Goal: Transaction & Acquisition: Book appointment/travel/reservation

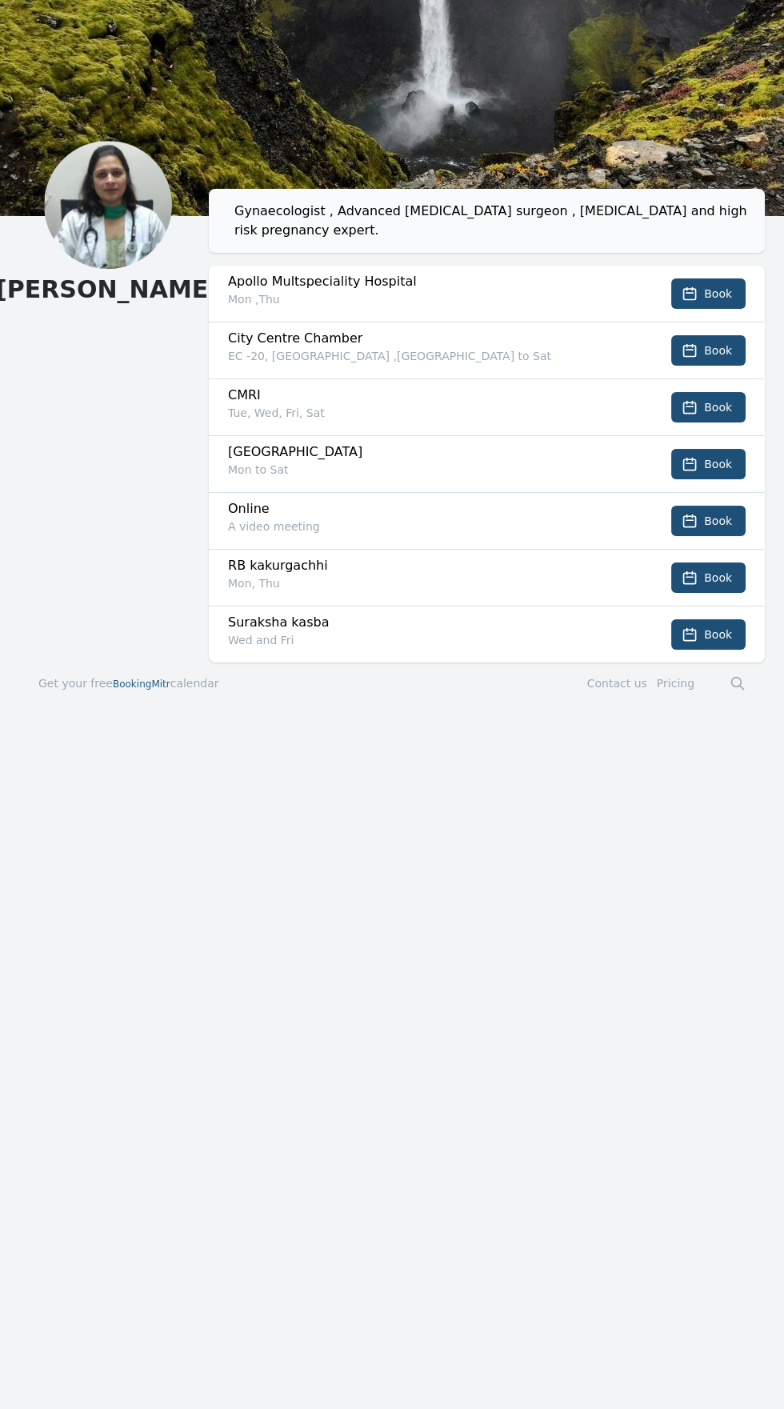
click at [594, 435] on li "[GEOGRAPHIC_DATA] Mon to Sat Book" at bounding box center [487, 463] width 556 height 57
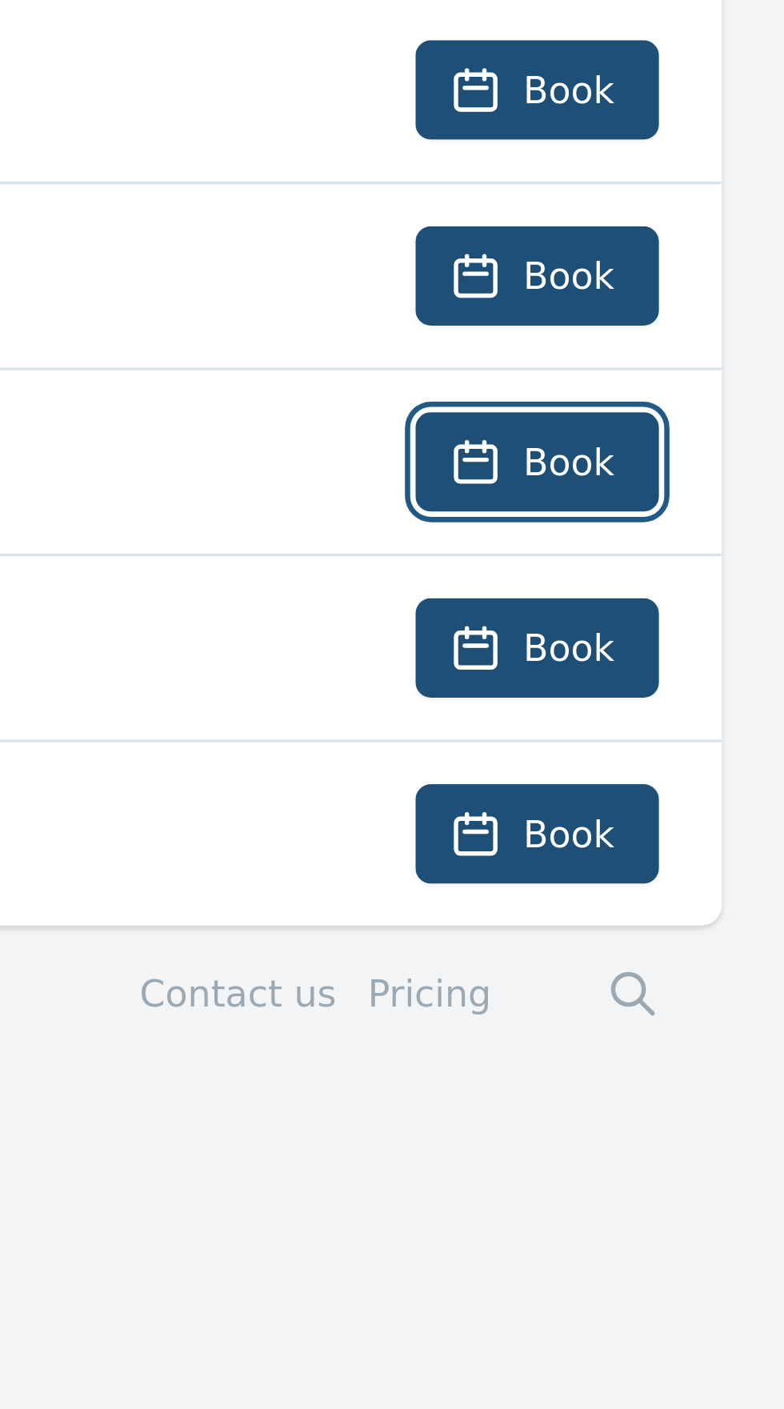
click at [724, 513] on span "Book" at bounding box center [718, 521] width 28 height 16
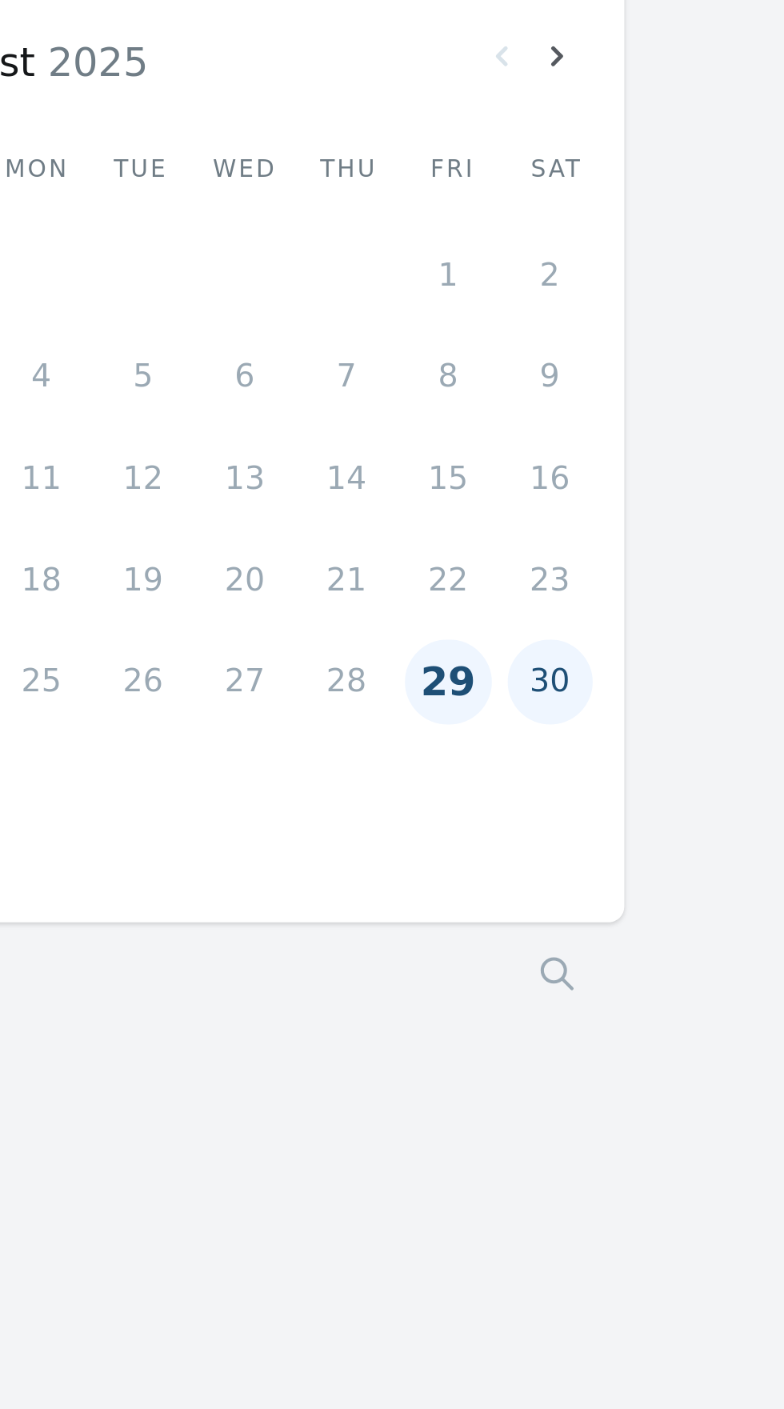
click at [634, 361] on button "29" at bounding box center [627, 364] width 34 height 34
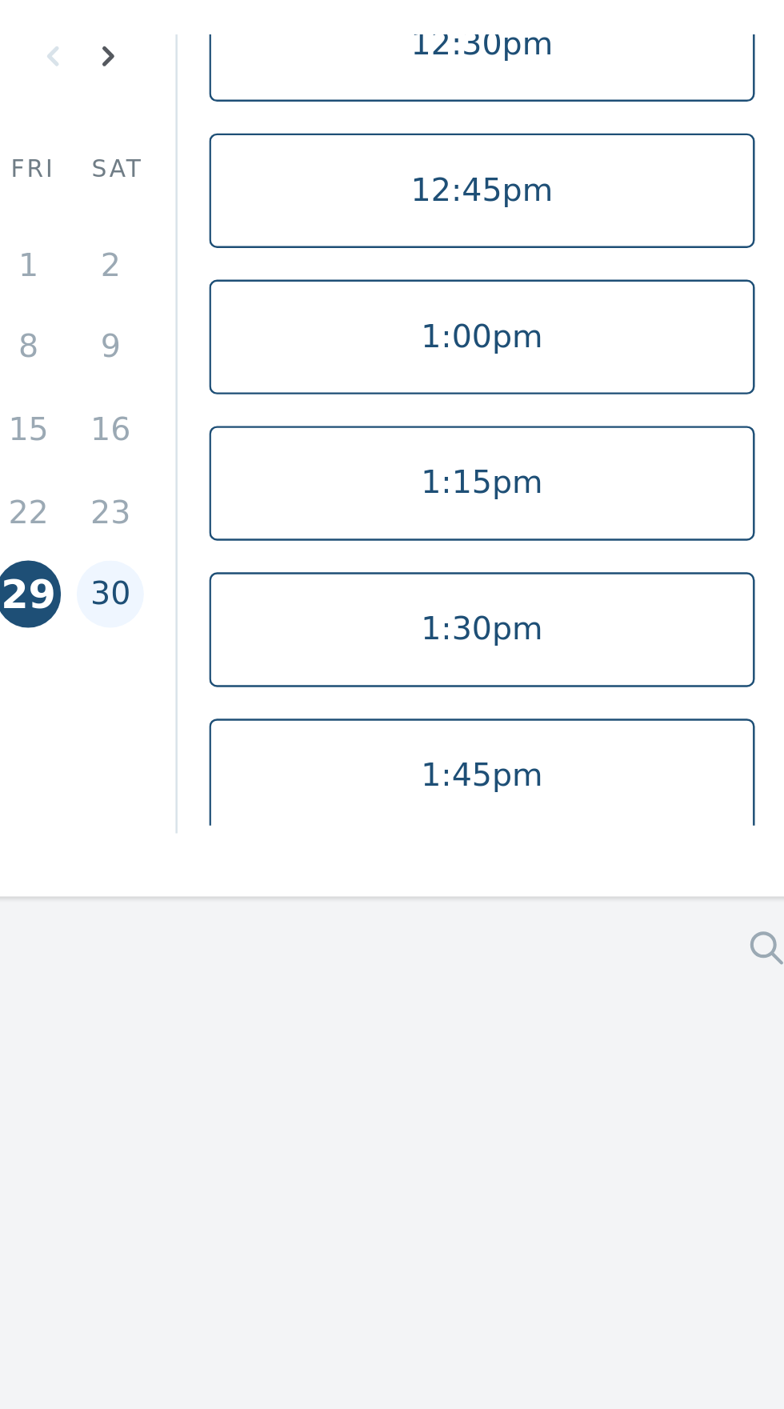
scroll to position [647, 0]
click at [654, 336] on link "1:30pm" at bounding box center [641, 342] width 221 height 46
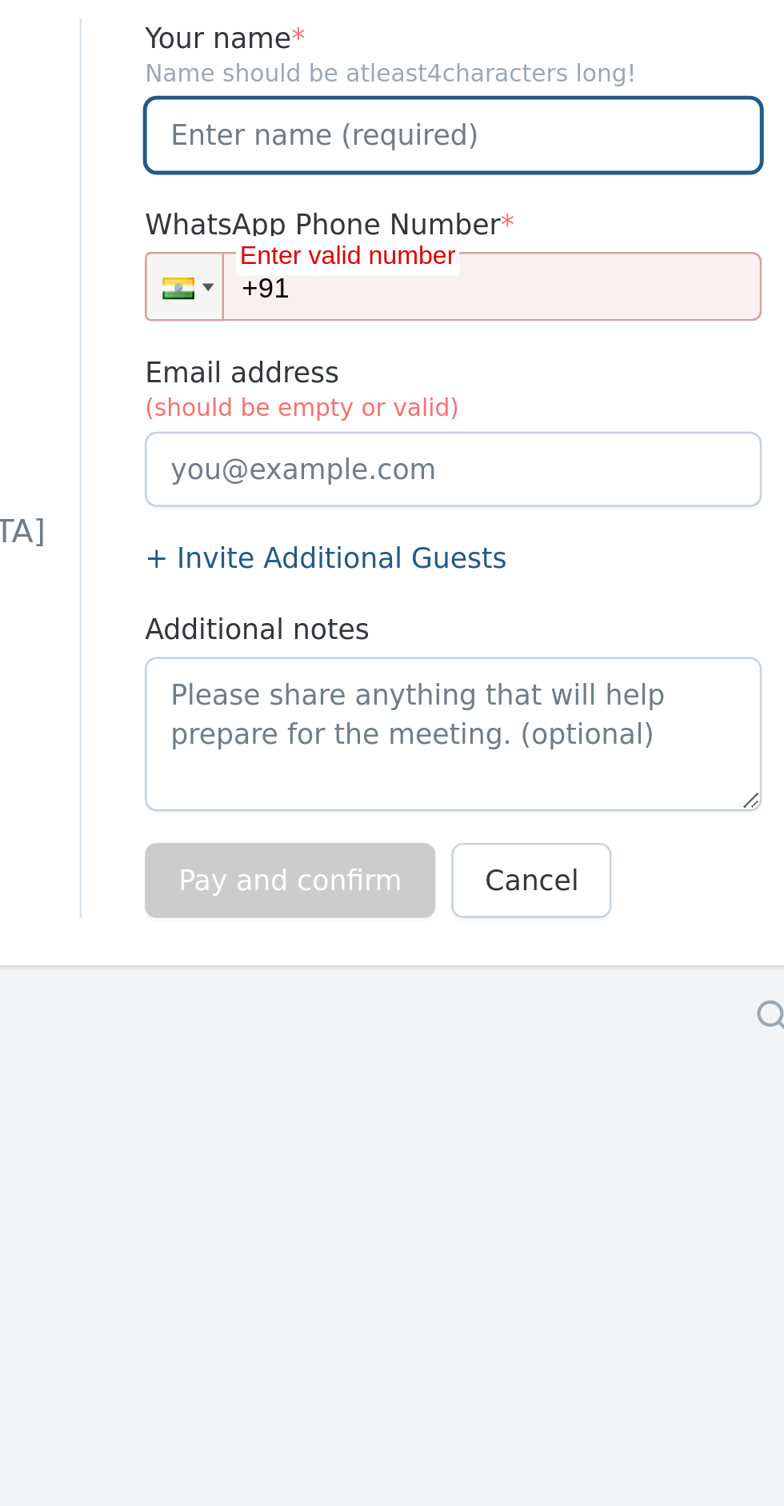
click at [452, 147] on input "Your name *" at bounding box center [543, 143] width 250 height 30
type input "[PERSON_NAME]"
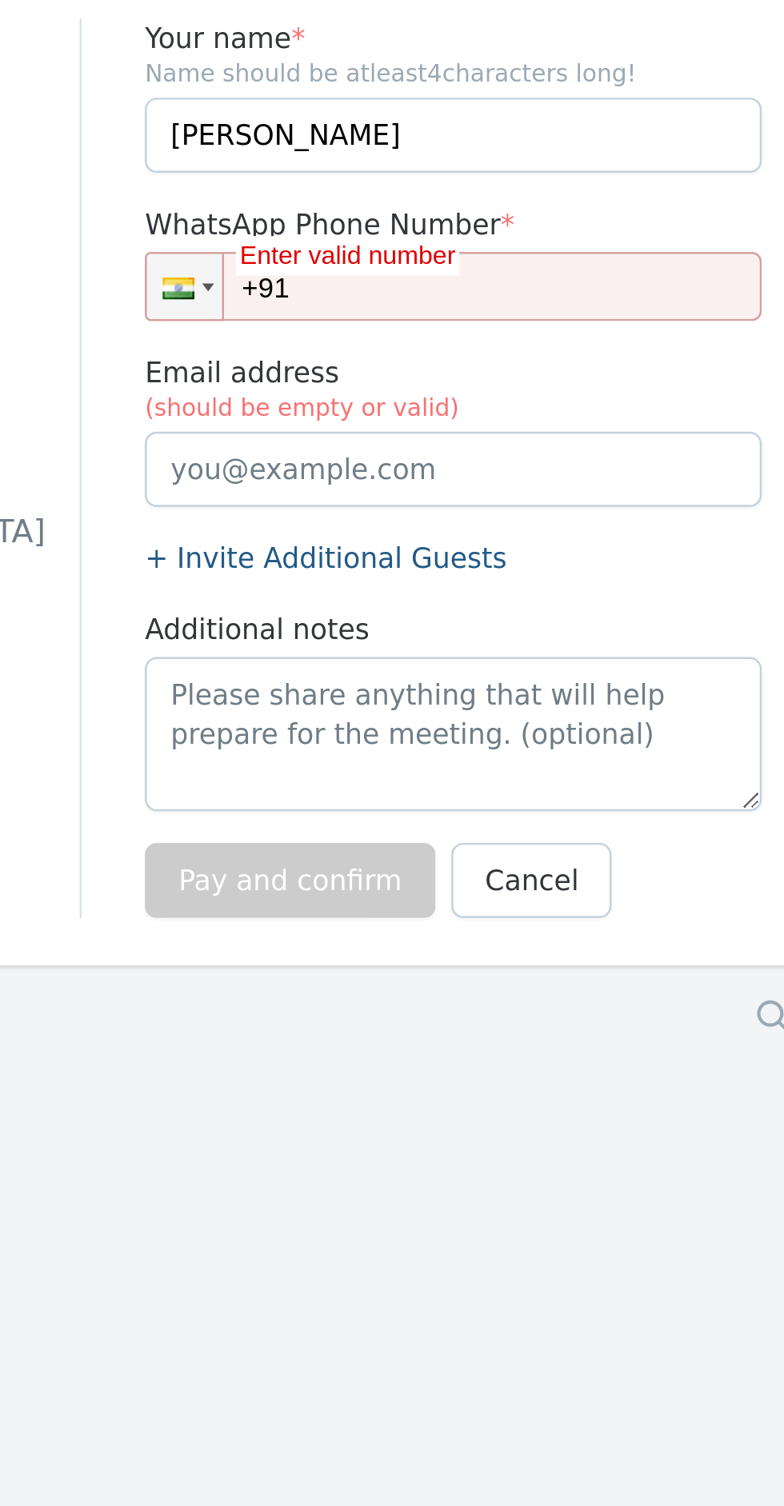
click at [523, 205] on input "+91" at bounding box center [543, 204] width 250 height 28
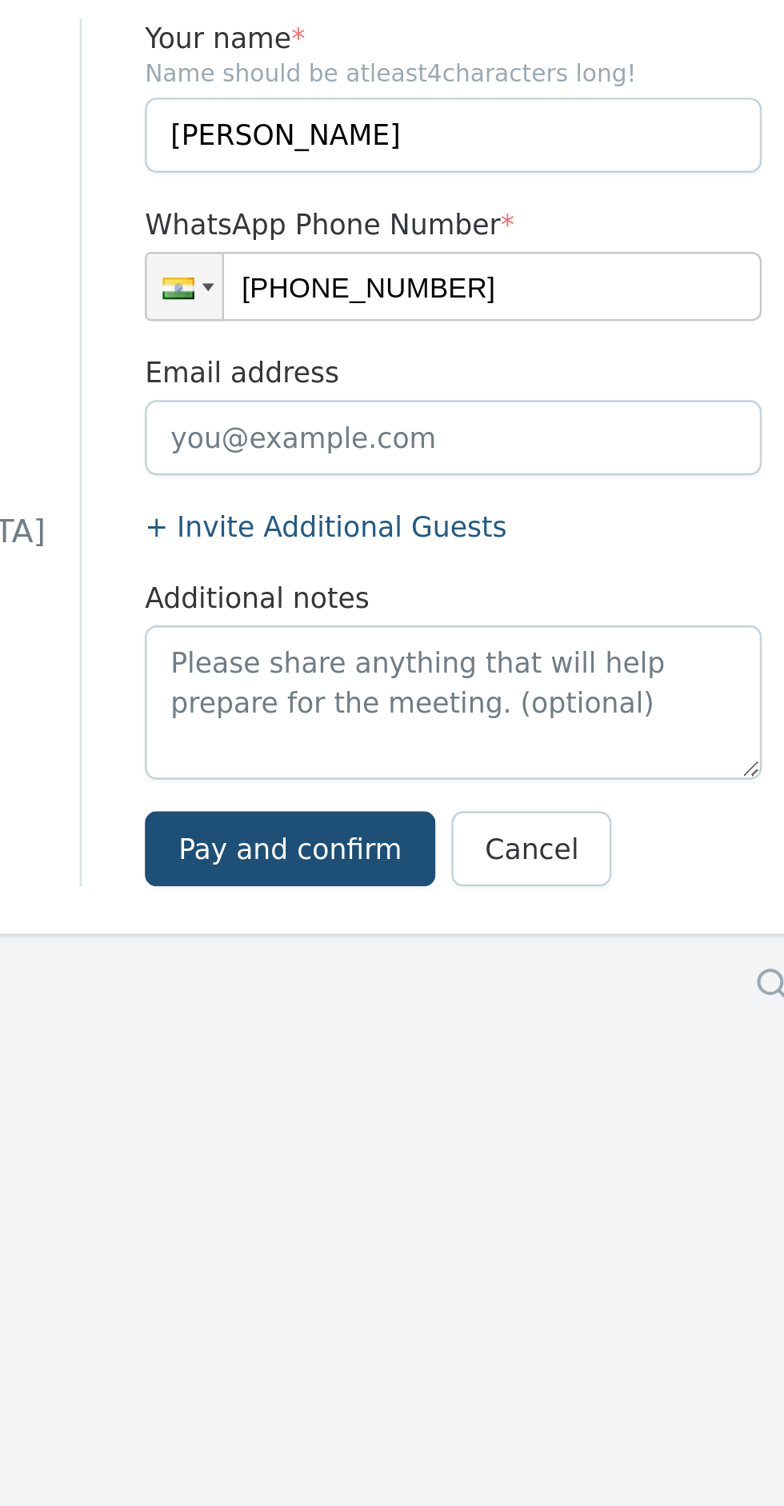
type input "[PHONE_NUMBER]"
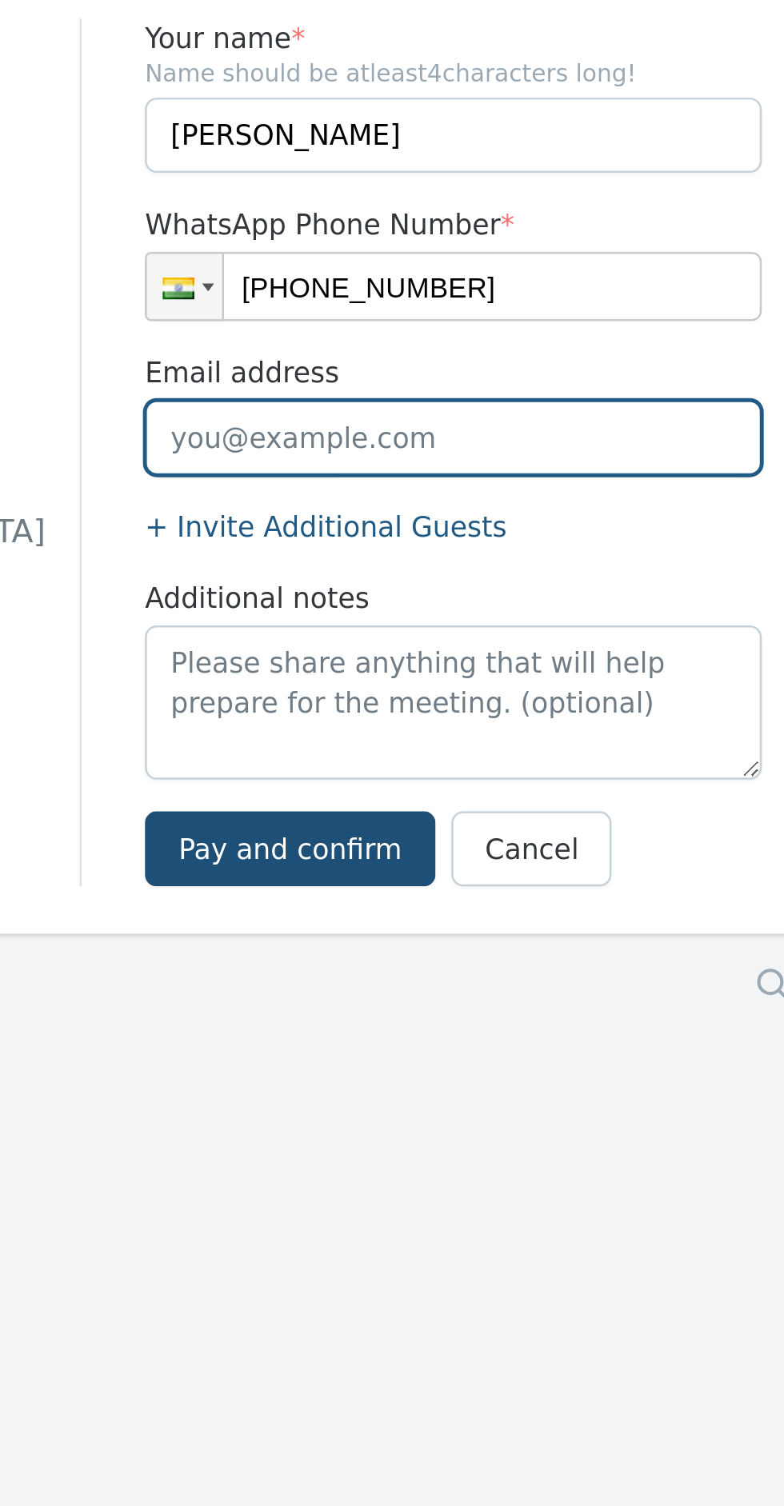
click at [444, 266] on input "Email address" at bounding box center [543, 265] width 250 height 30
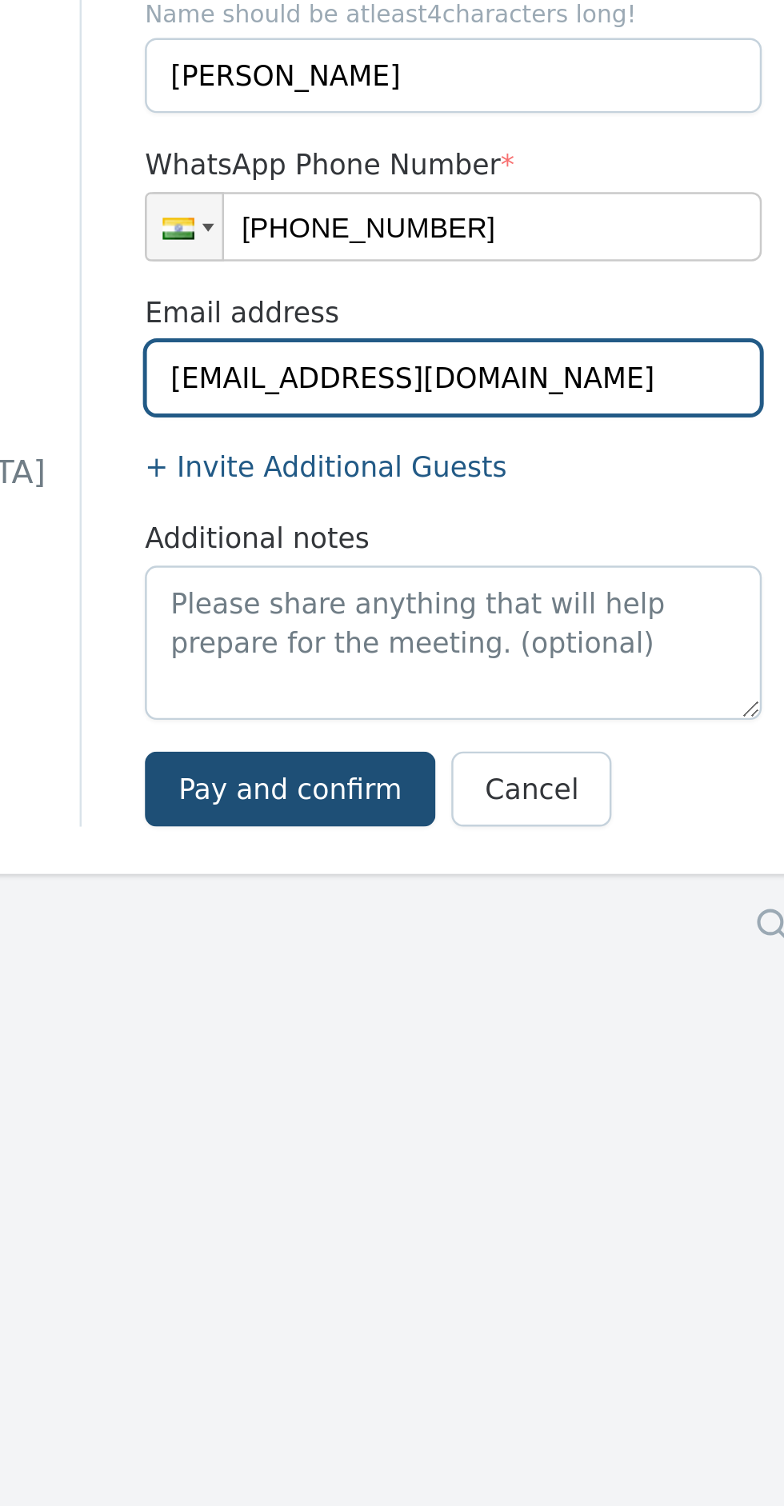
type input "[EMAIL_ADDRESS][DOMAIN_NAME]"
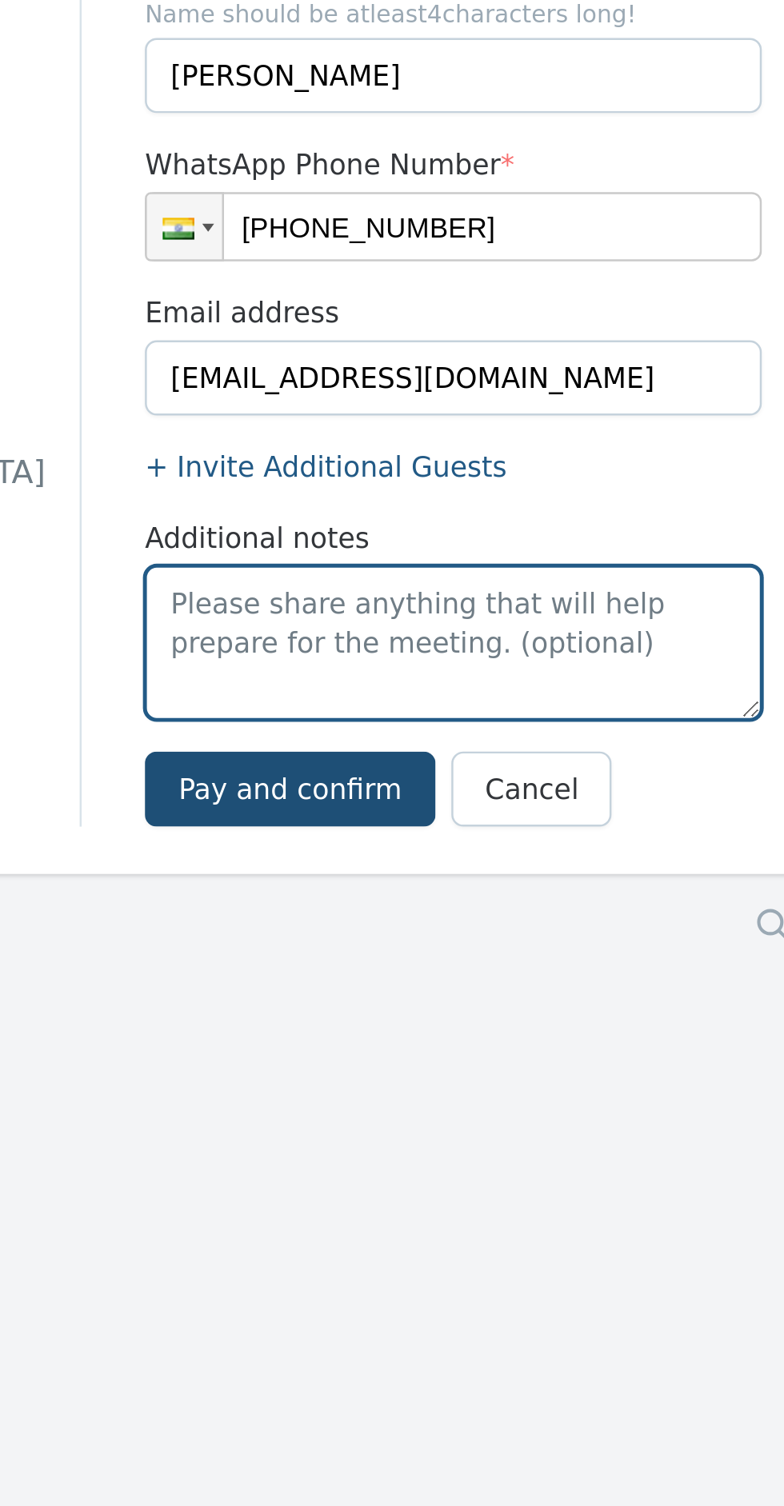
click at [462, 363] on textarea "Additional notes" at bounding box center [543, 373] width 250 height 62
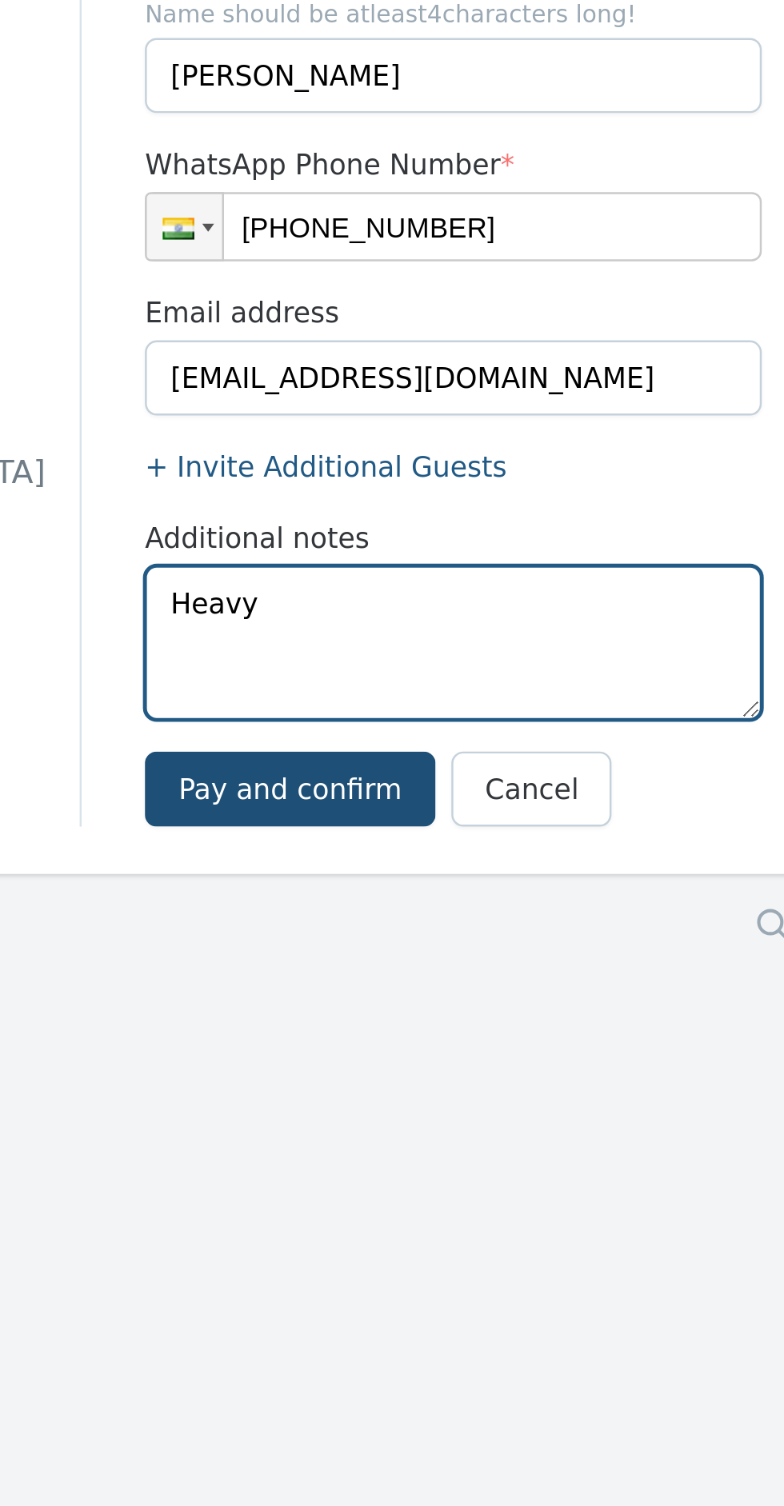
type textarea "Heav"
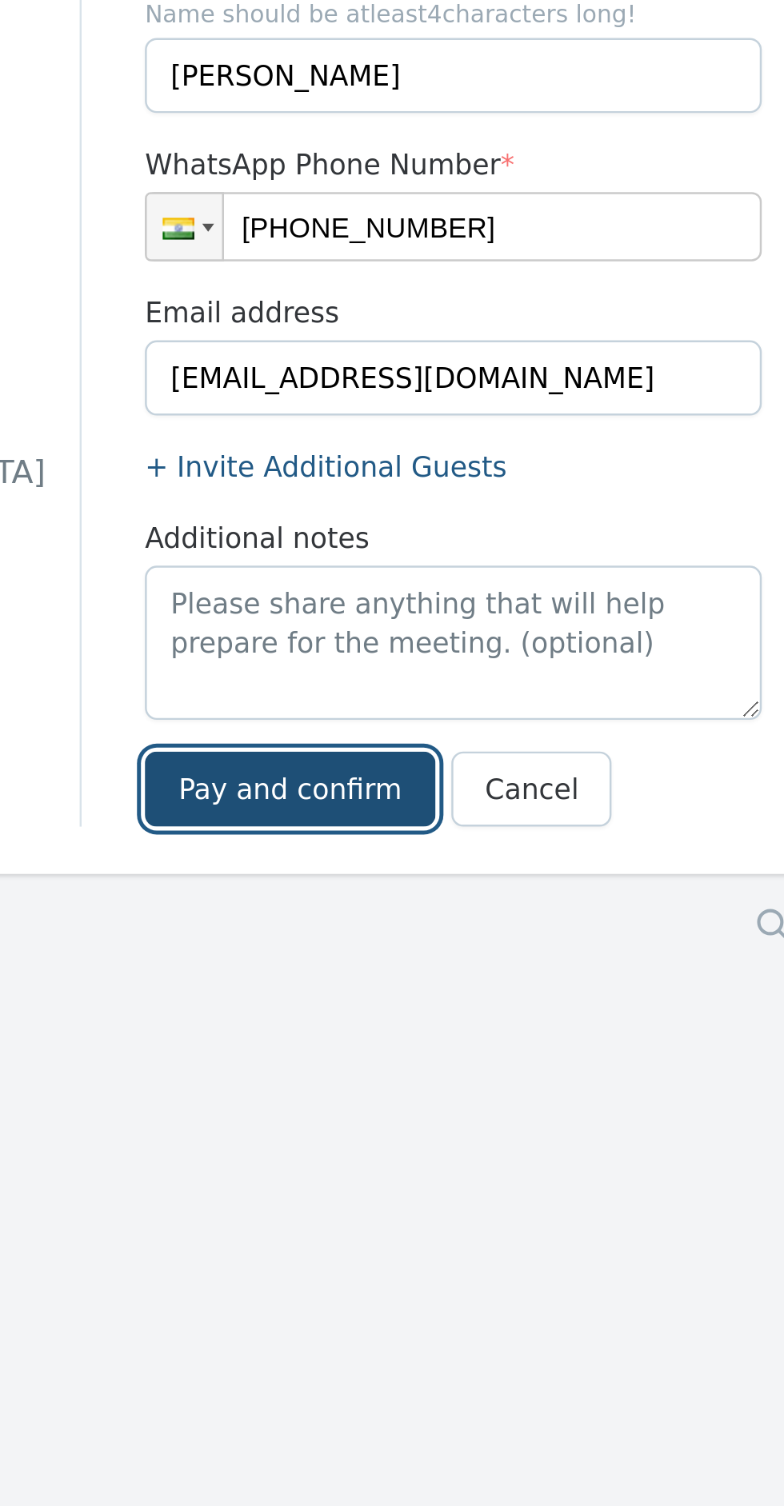
click at [472, 432] on button "Pay and confirm" at bounding box center [477, 432] width 118 height 30
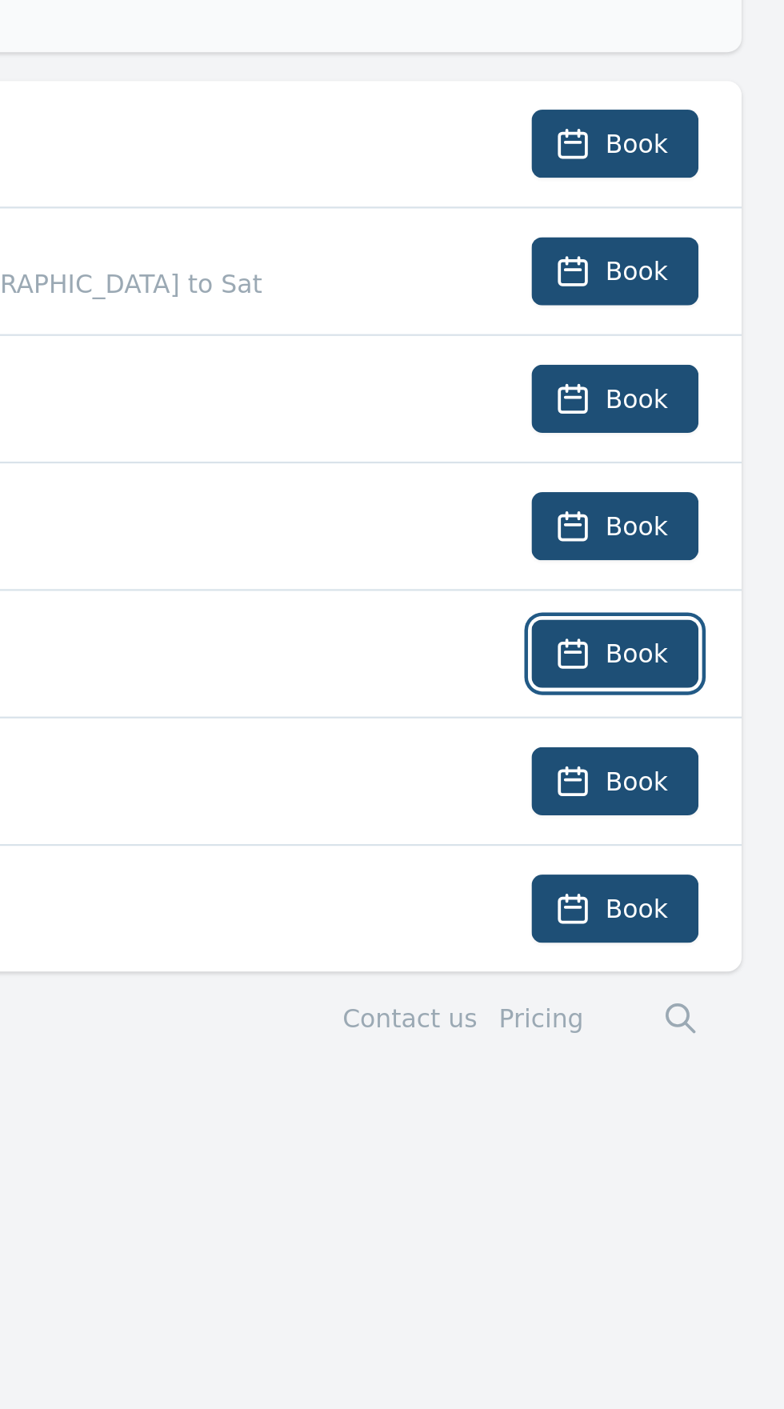
click at [718, 509] on button "Book" at bounding box center [708, 521] width 74 height 30
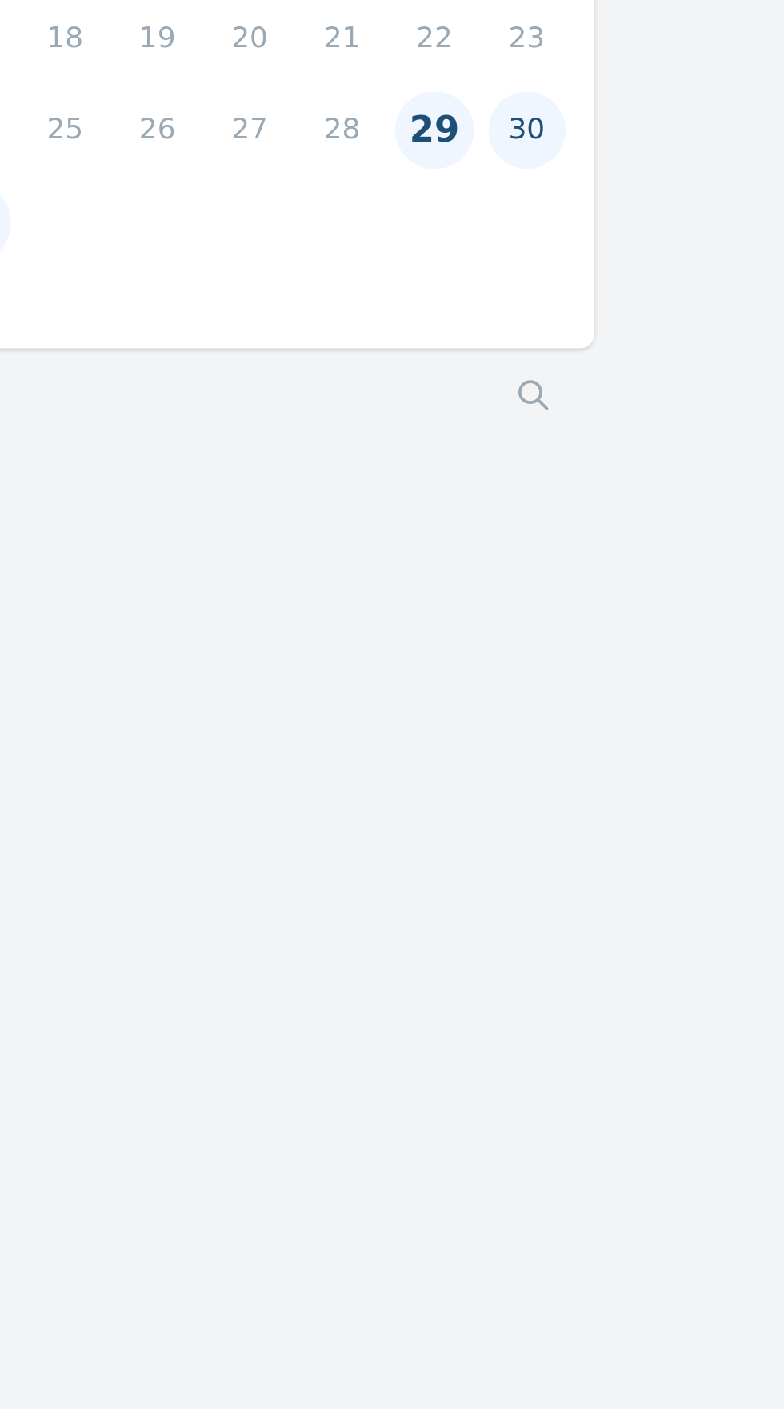
click at [637, 363] on button "29" at bounding box center [627, 364] width 34 height 34
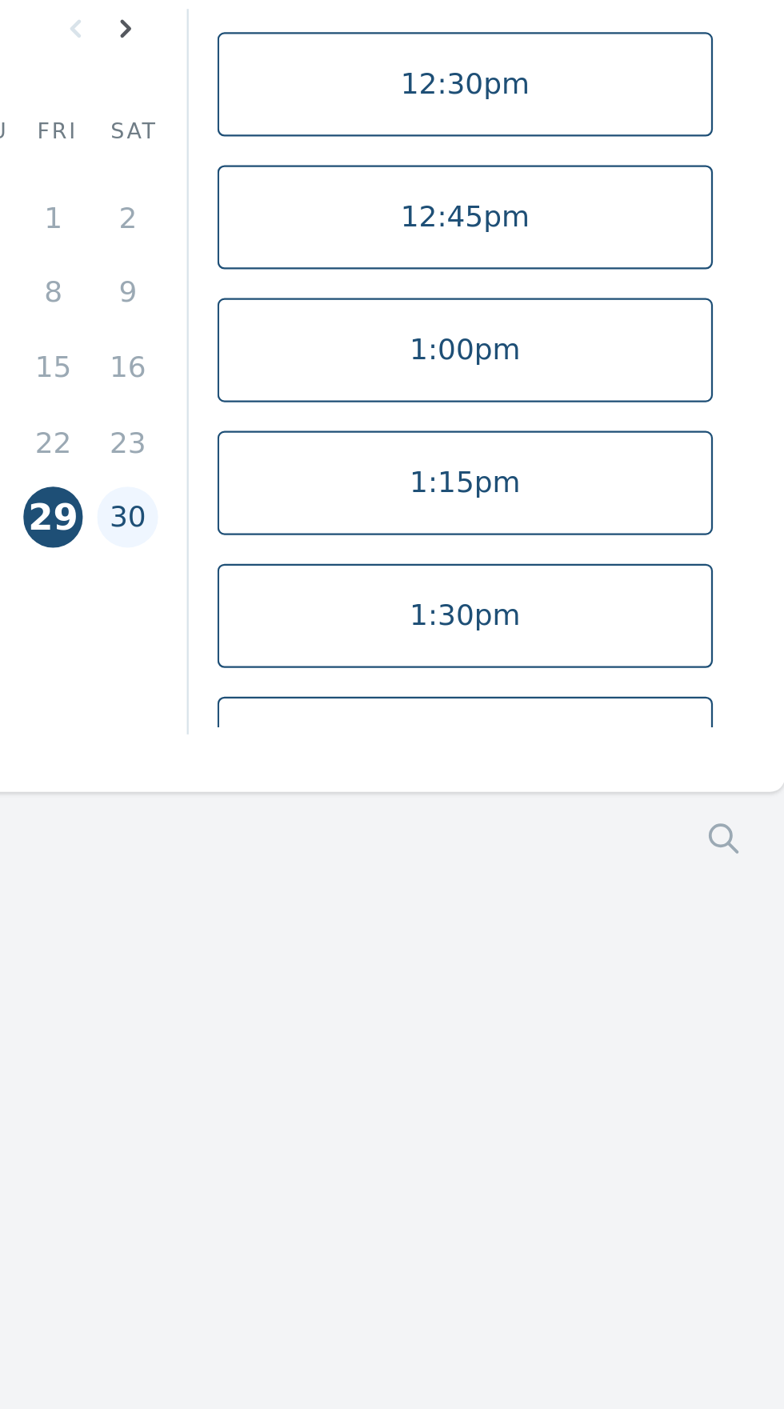
scroll to position [618, 0]
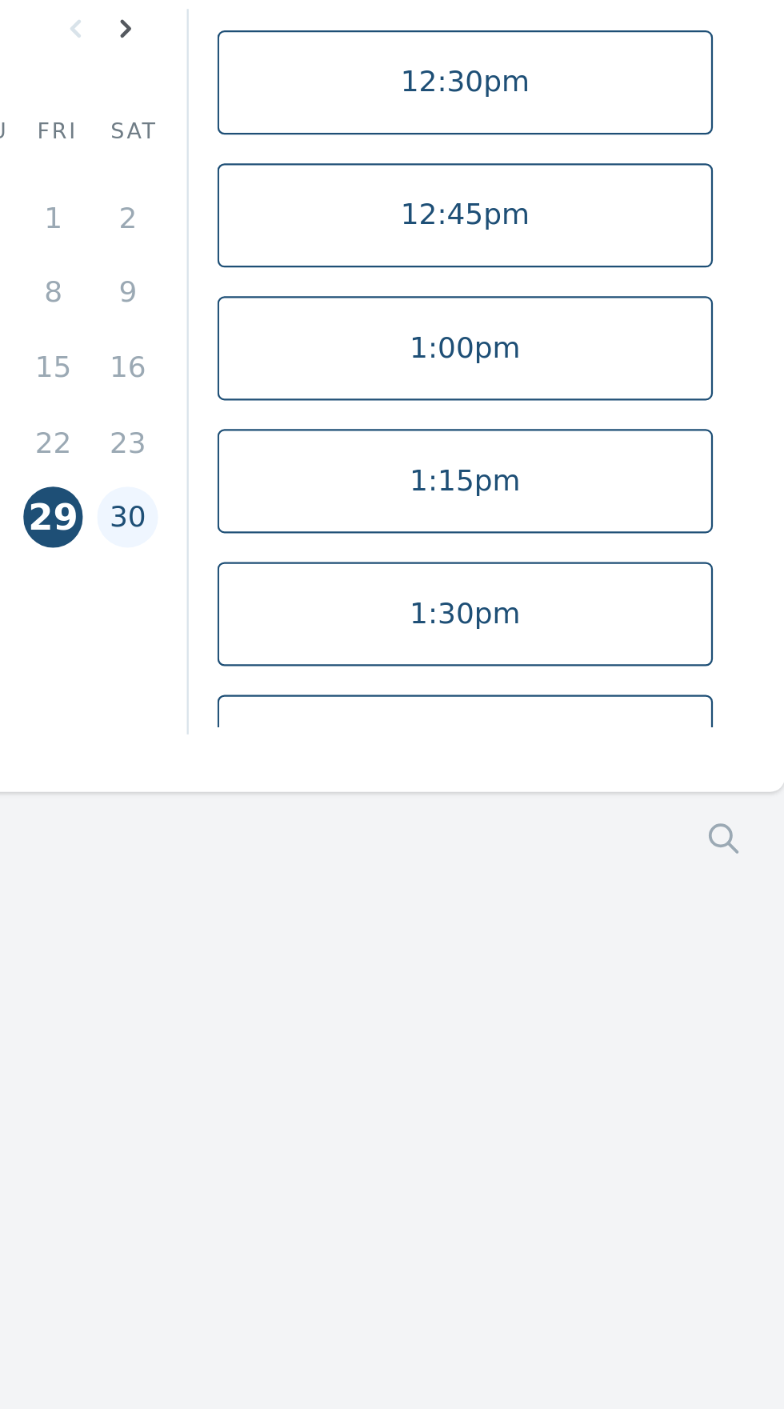
click at [661, 362] on link "1:30pm" at bounding box center [641, 372] width 221 height 46
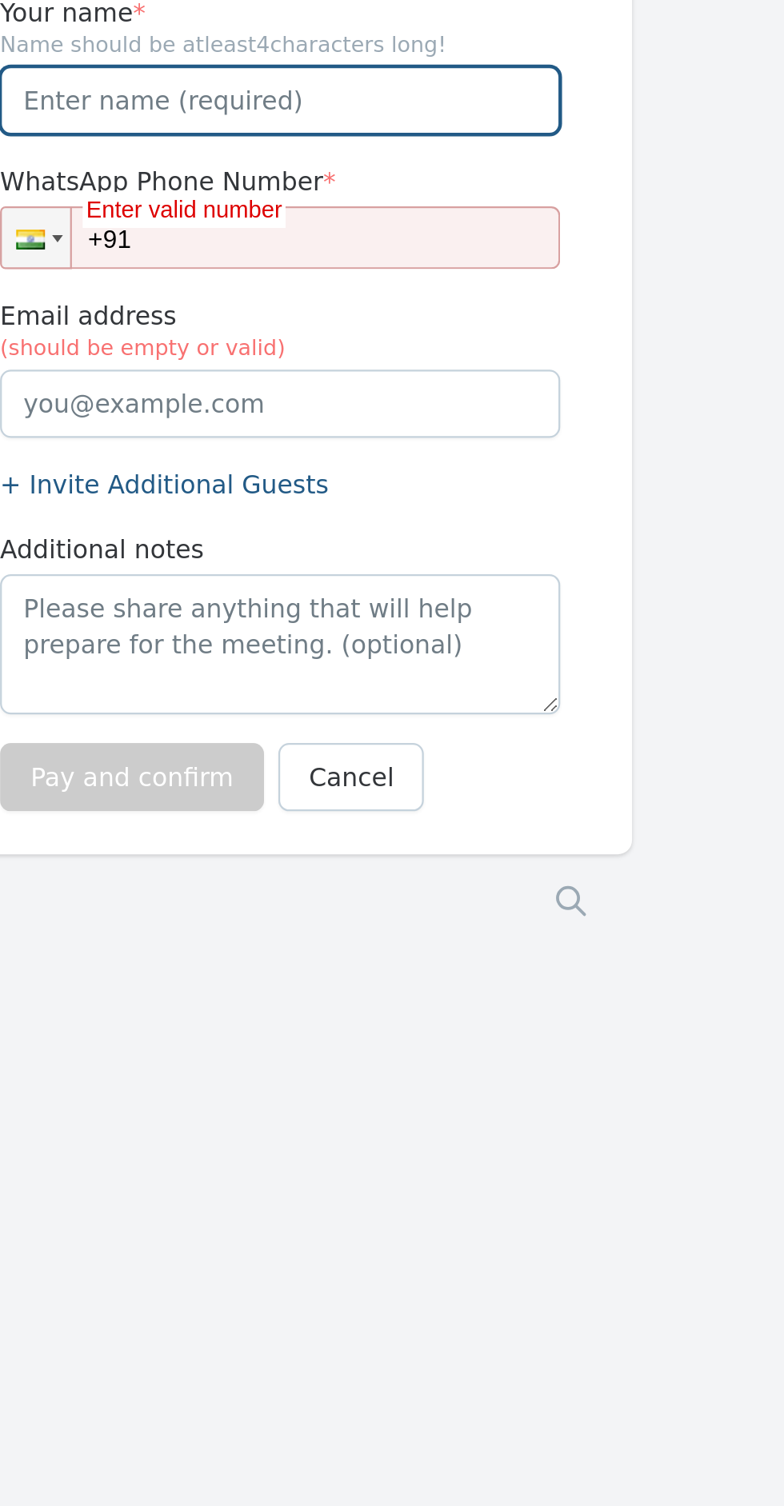
click at [446, 146] on input "Your name *" at bounding box center [543, 143] width 250 height 30
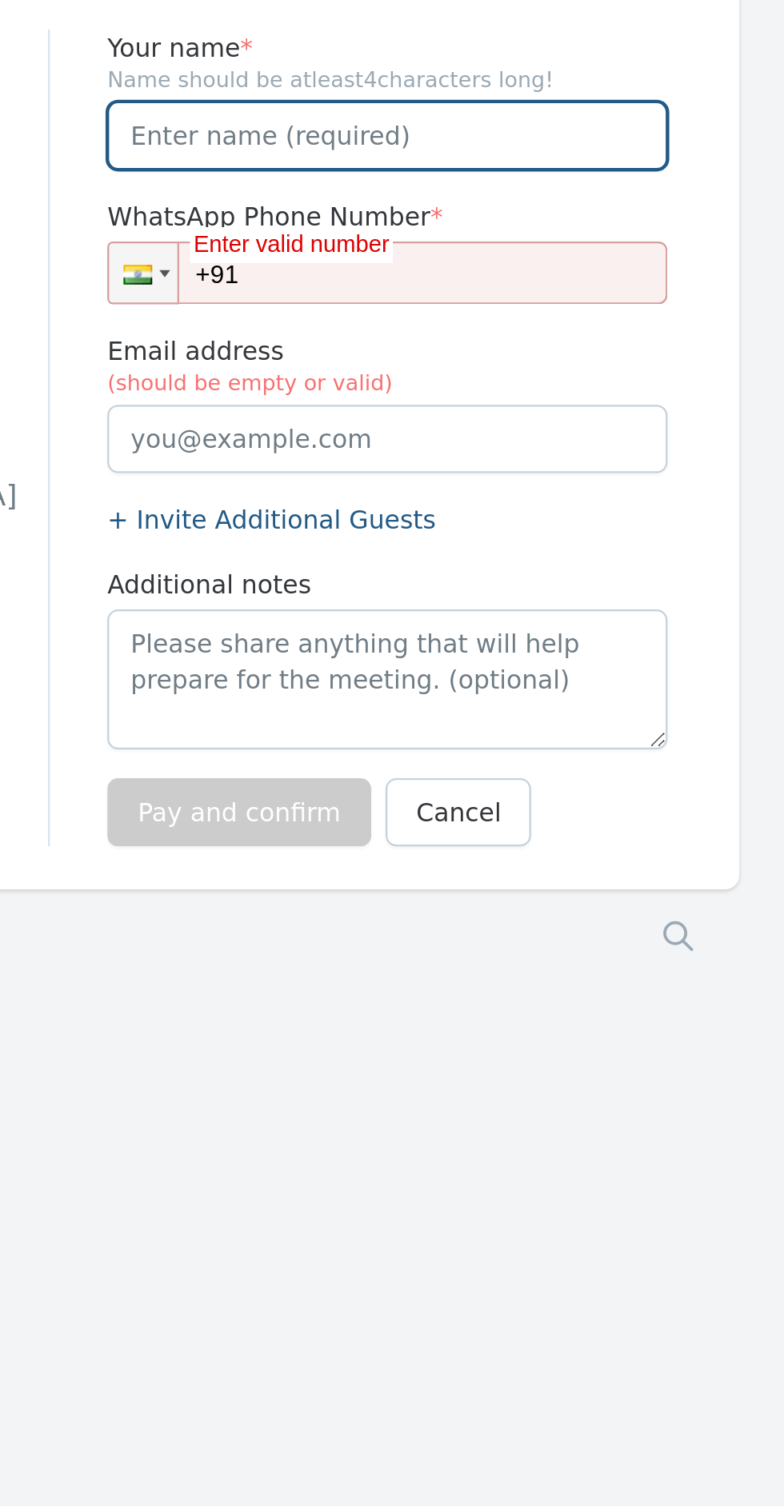
click at [458, 144] on input "Your name *" at bounding box center [543, 143] width 250 height 30
type input "[PERSON_NAME]"
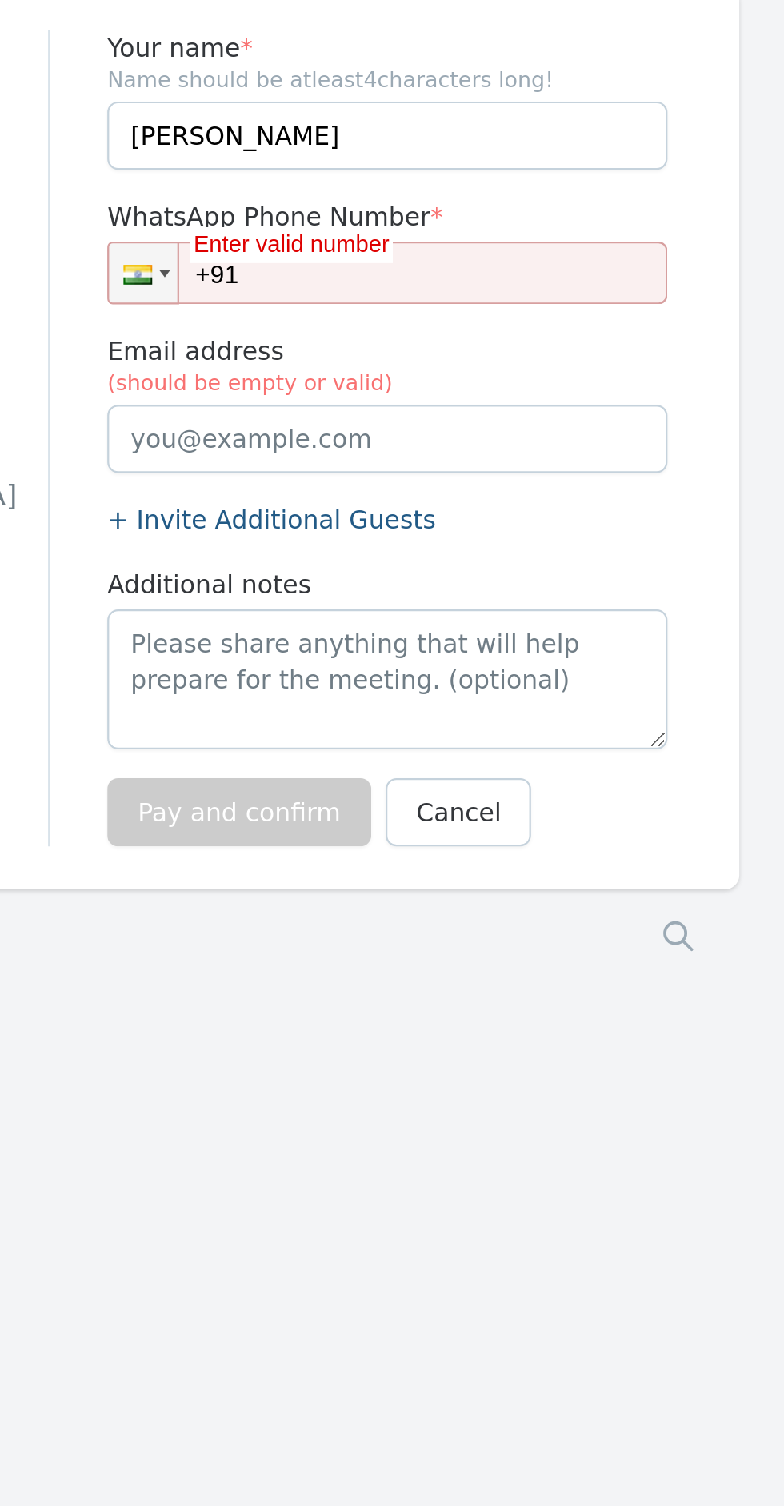
click at [520, 207] on input "+91" at bounding box center [543, 204] width 250 height 28
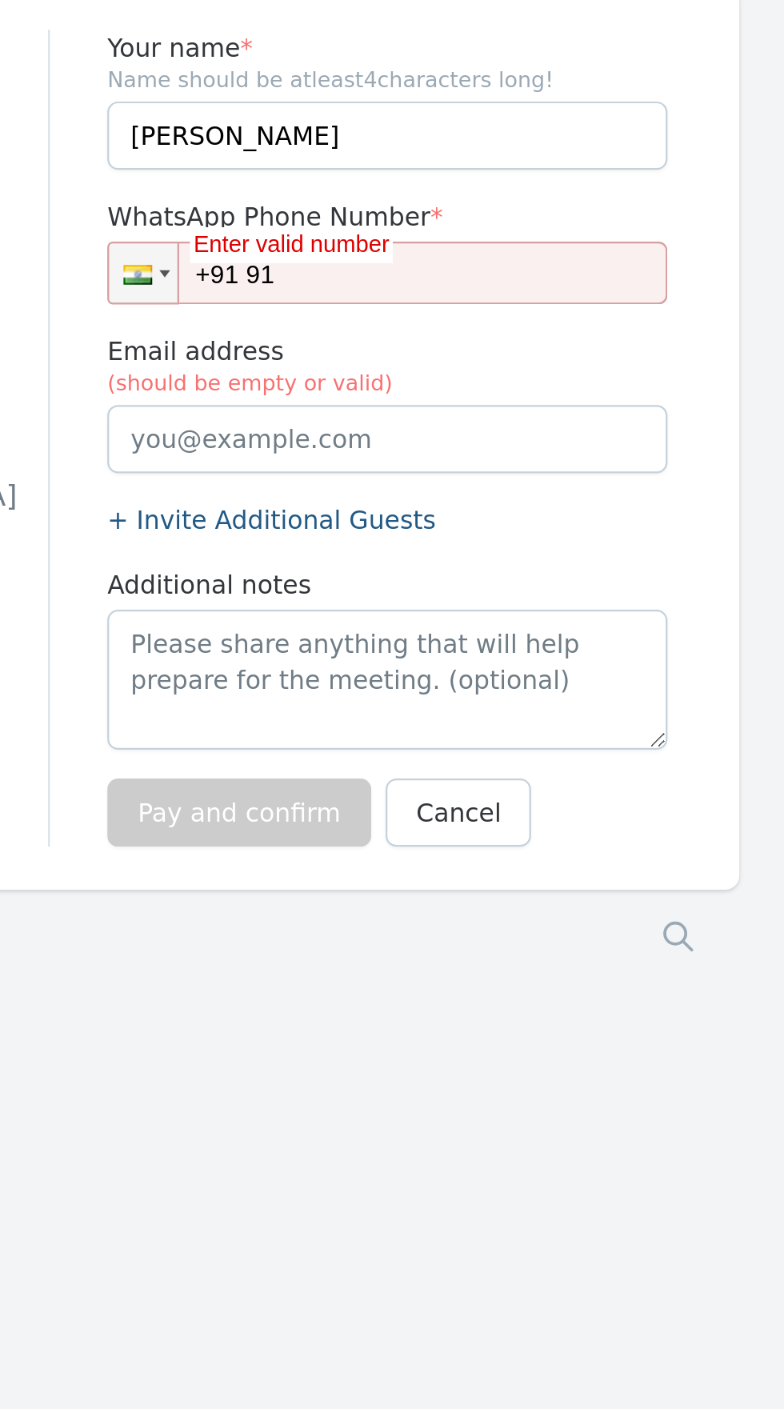
click at [514, 206] on input "+91 91" at bounding box center [543, 204] width 250 height 28
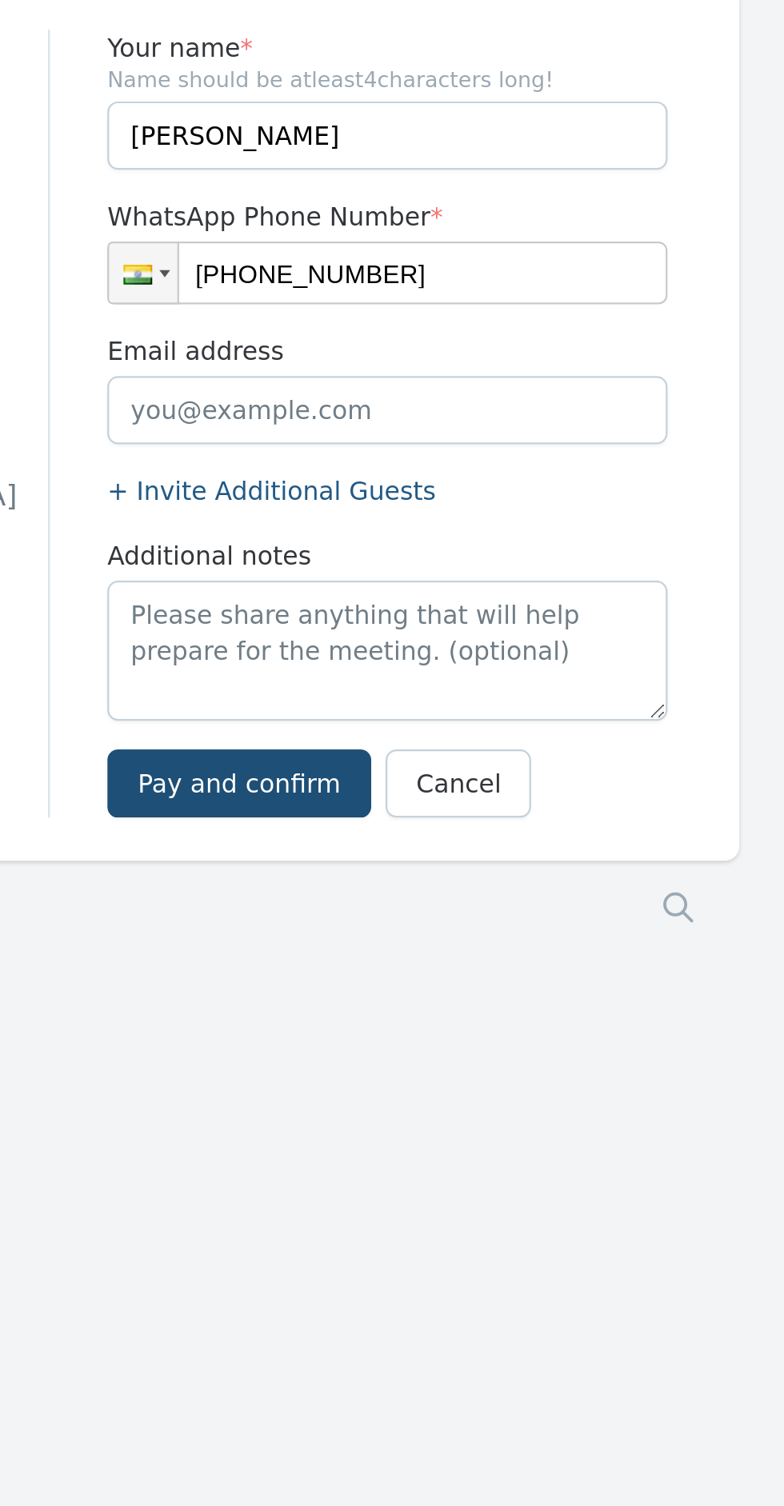
type input "[PHONE_NUMBER]"
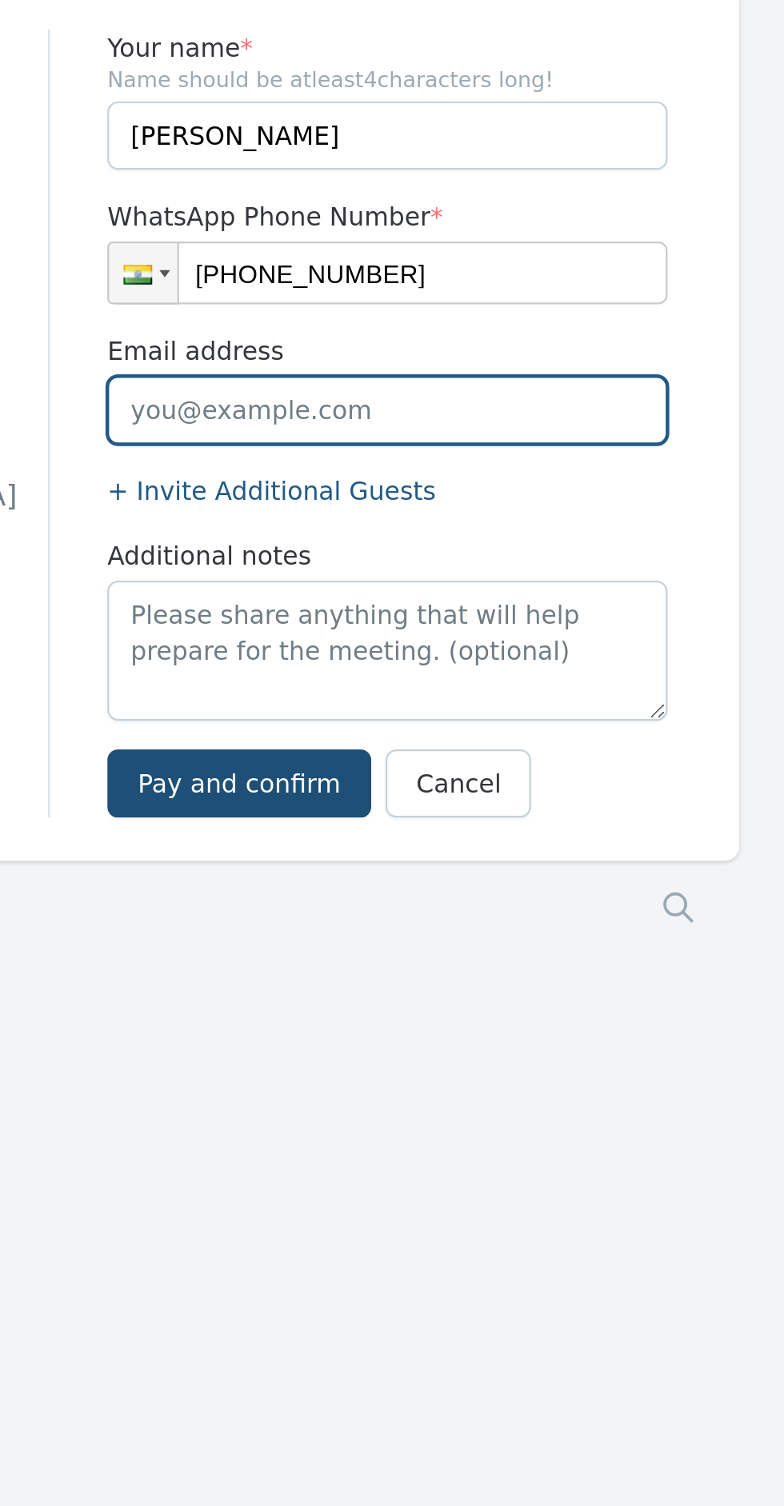
click at [455, 266] on input "Email address" at bounding box center [543, 265] width 250 height 30
type input "[EMAIL_ADDRESS][DOMAIN_NAME]"
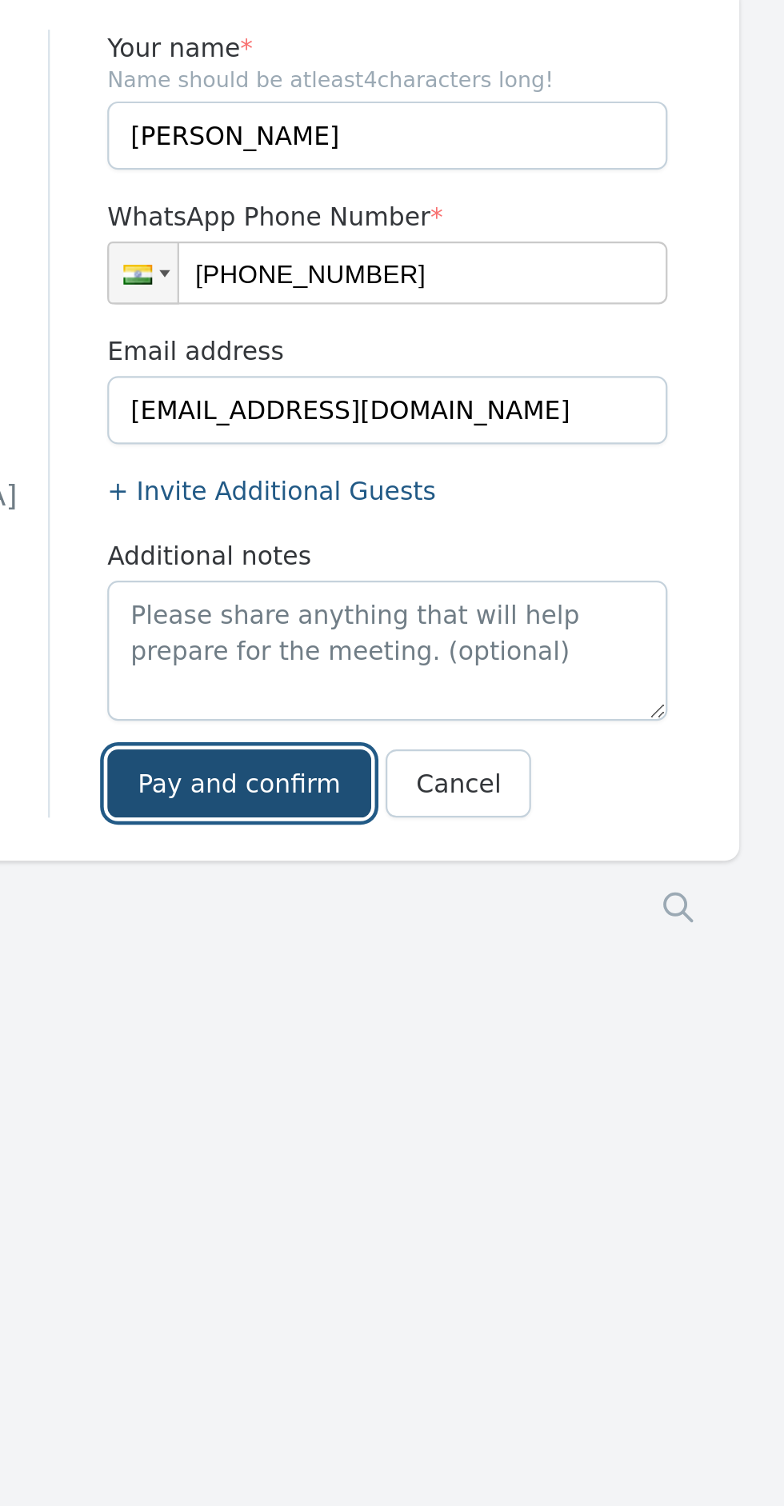
click at [484, 432] on button "Pay and confirm" at bounding box center [477, 432] width 118 height 30
